Goal: Find specific page/section: Find specific page/section

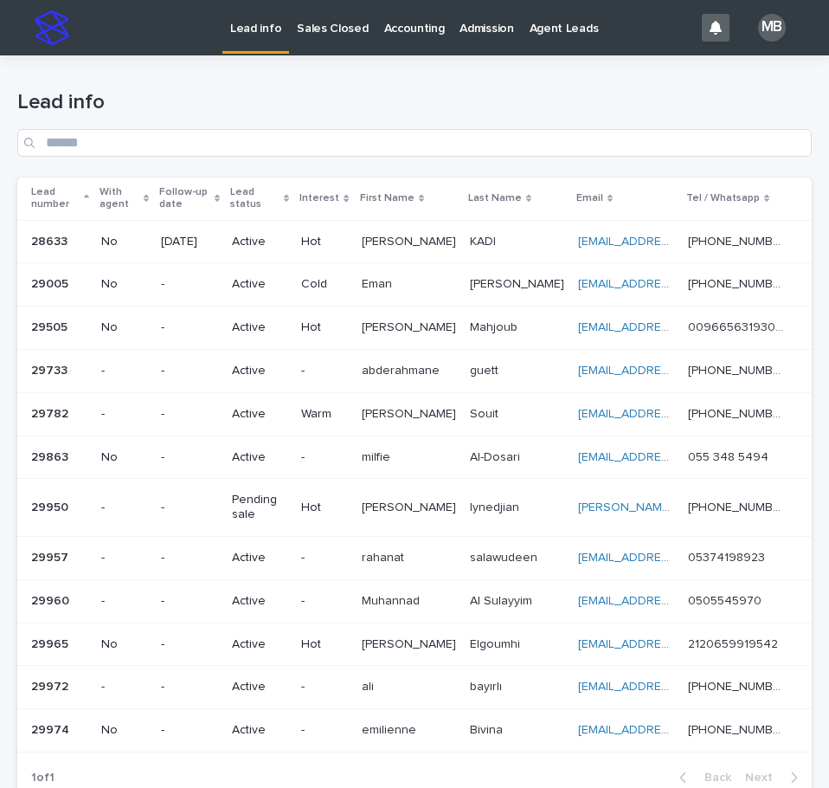
click at [345, 35] on p "Sales Closed" at bounding box center [332, 18] width 71 height 36
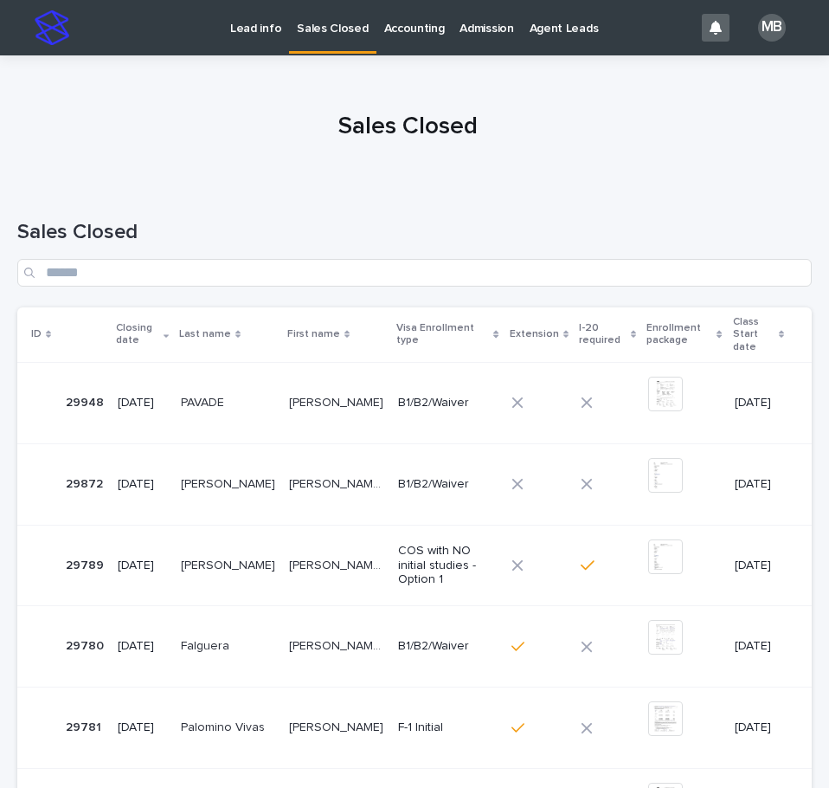
click at [266, 24] on p "Lead info" at bounding box center [255, 18] width 51 height 36
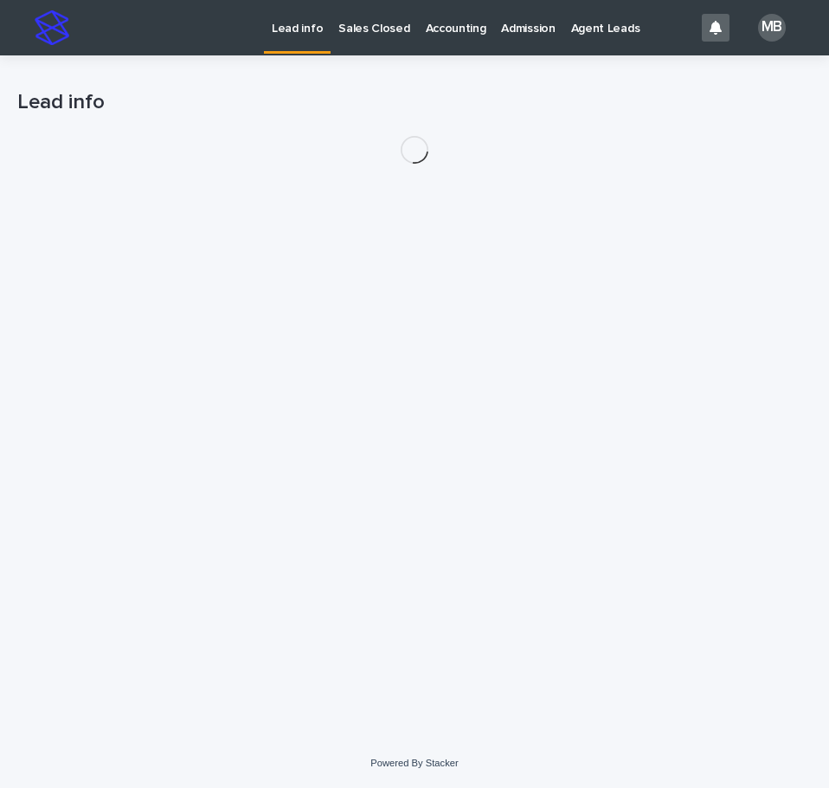
click at [223, 76] on div "Lead info" at bounding box center [414, 95] width 795 height 81
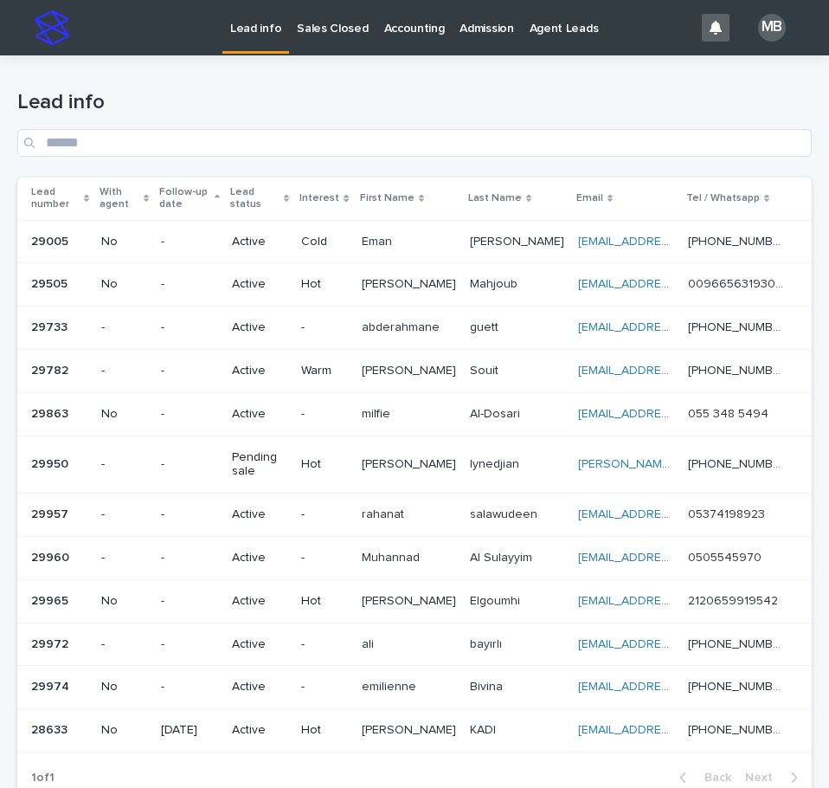
click at [89, 193] on div "Lead number" at bounding box center [60, 199] width 58 height 32
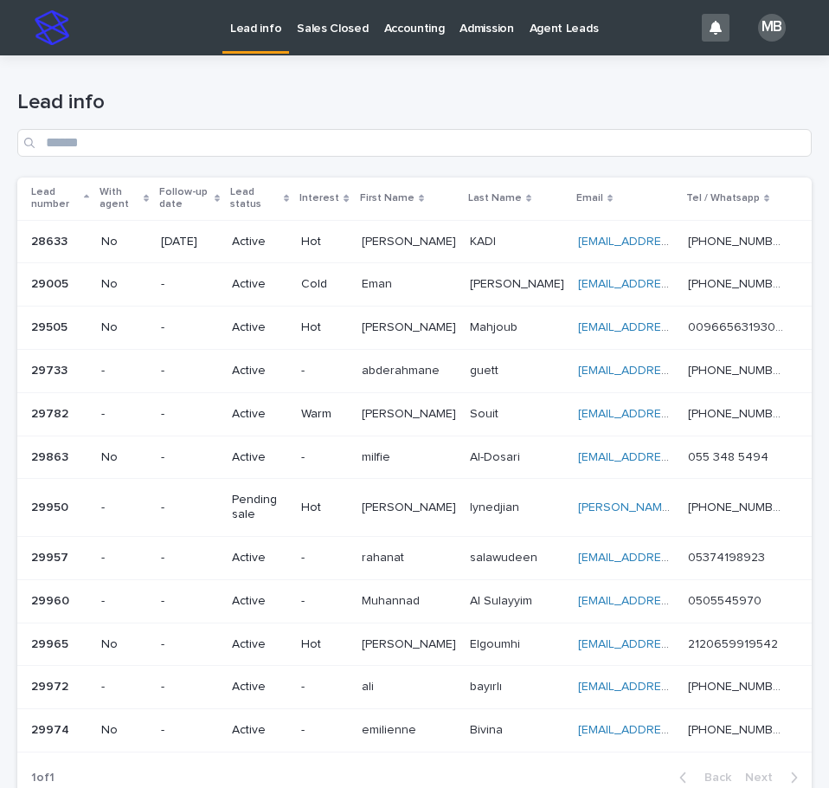
click at [391, 110] on h1 "Lead info" at bounding box center [414, 102] width 795 height 25
click at [331, 37] on link "Sales Closed" at bounding box center [332, 27] width 87 height 54
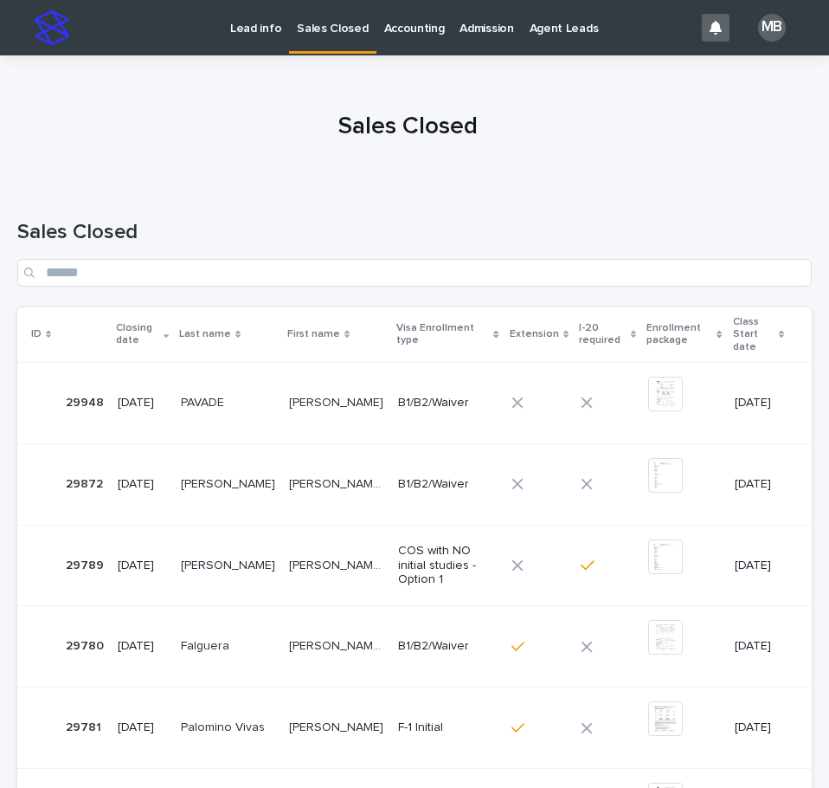
click at [260, 27] on p "Lead info" at bounding box center [255, 18] width 51 height 36
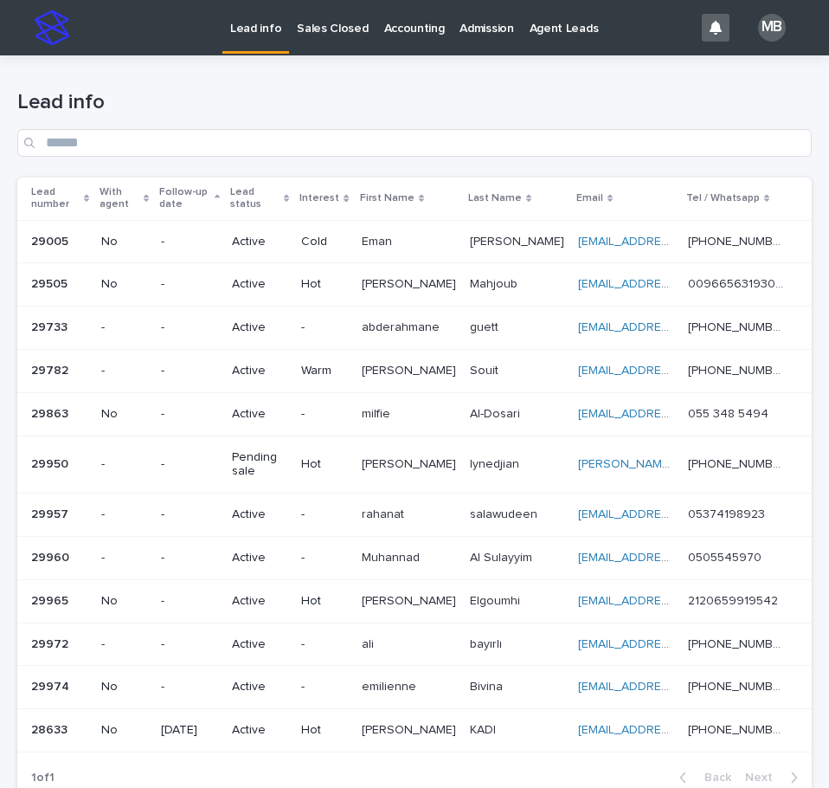
click at [89, 188] on div "Lead number" at bounding box center [60, 199] width 58 height 32
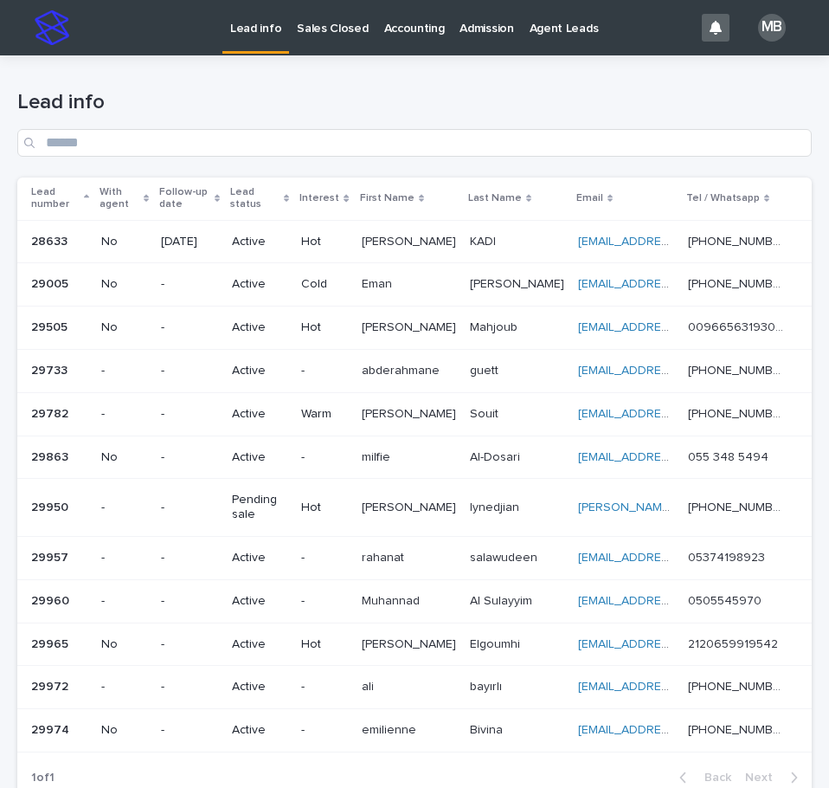
click at [254, 106] on h1 "Lead info" at bounding box center [414, 102] width 795 height 25
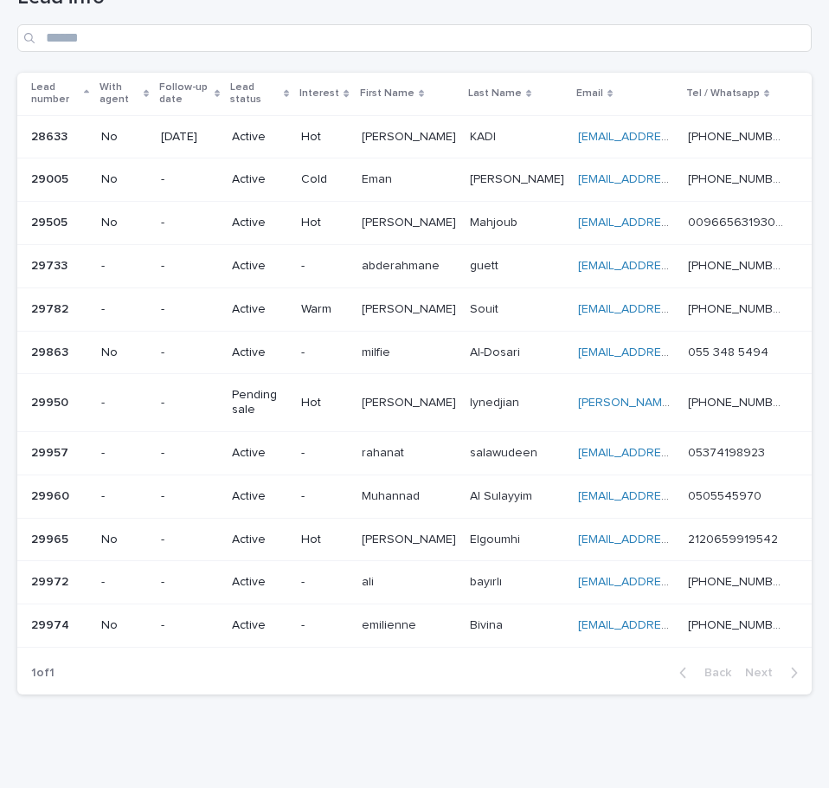
scroll to position [74, 0]
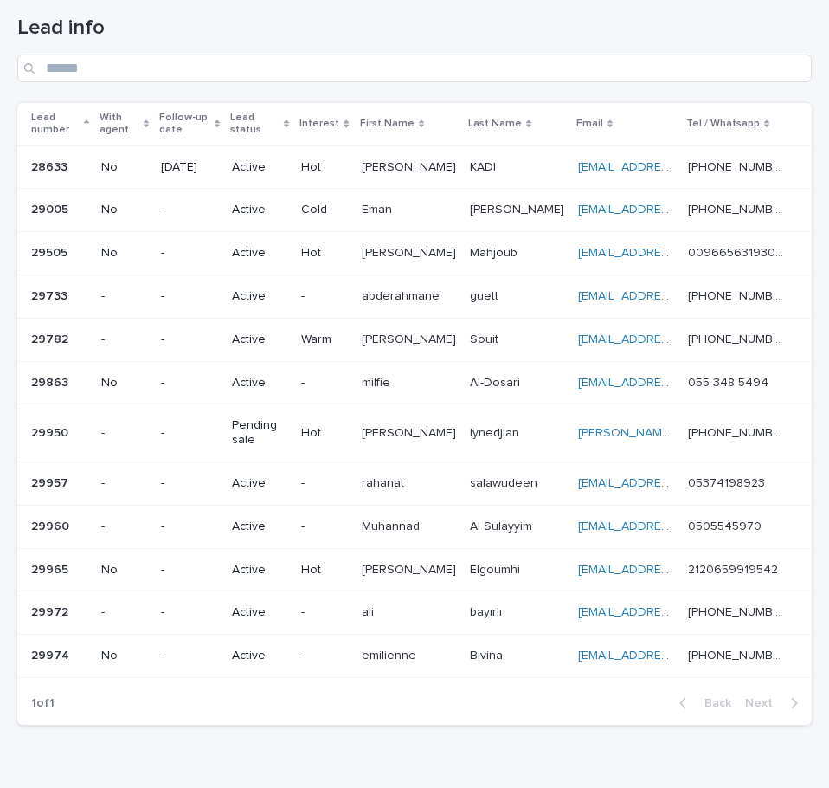
click at [758, 750] on div "Loading... Saving… Loading... Saving… Lead info Lead number With agent Follow-u…" at bounding box center [415, 381] width 812 height 801
click at [673, 31] on h1 "Lead info" at bounding box center [414, 28] width 795 height 25
click at [716, 38] on h1 "Lead info" at bounding box center [414, 28] width 795 height 25
click at [666, 35] on h1 "Lead info" at bounding box center [414, 28] width 795 height 25
